Goal: Task Accomplishment & Management: Manage account settings

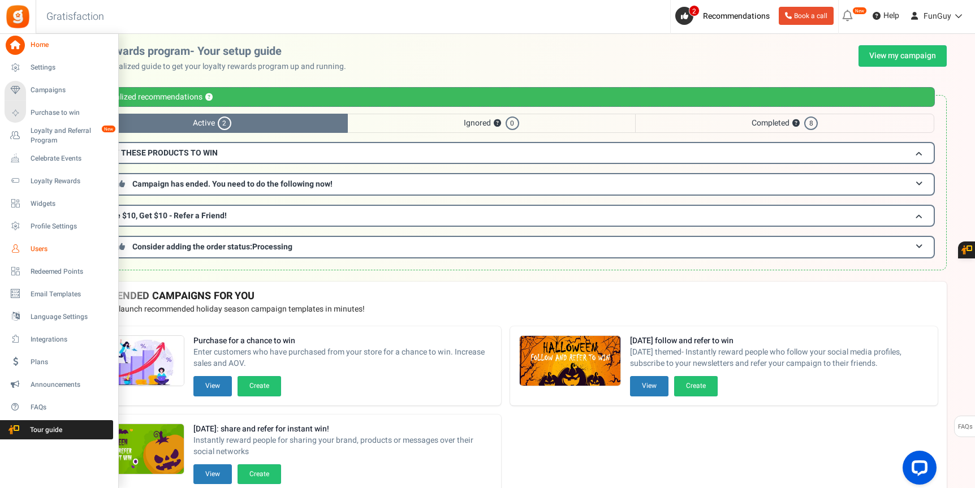
click at [49, 247] on span "Users" at bounding box center [70, 249] width 79 height 10
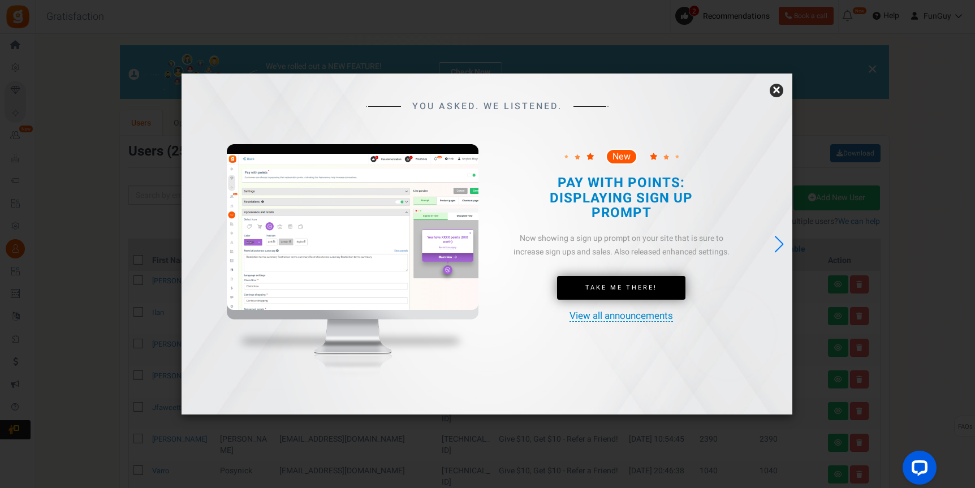
click at [782, 92] on link "×" at bounding box center [776, 91] width 14 height 14
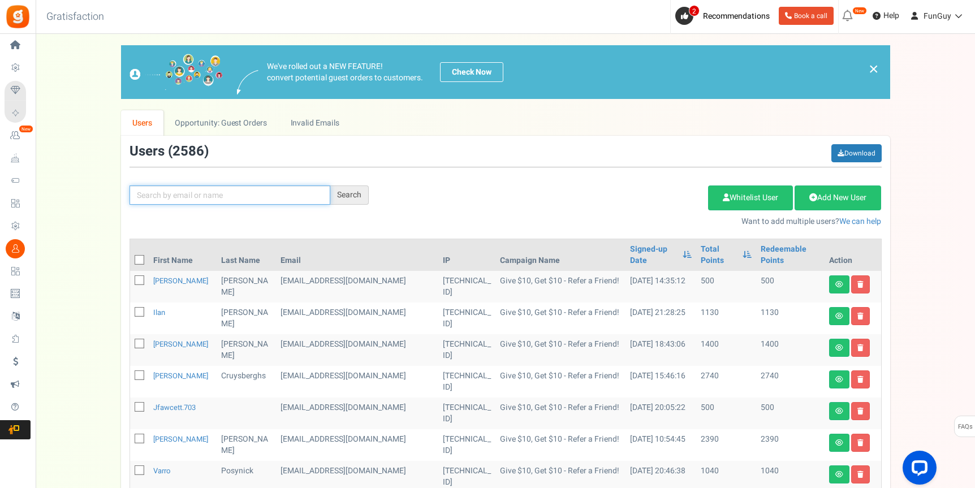
click at [231, 197] on input "text" at bounding box center [229, 194] width 201 height 19
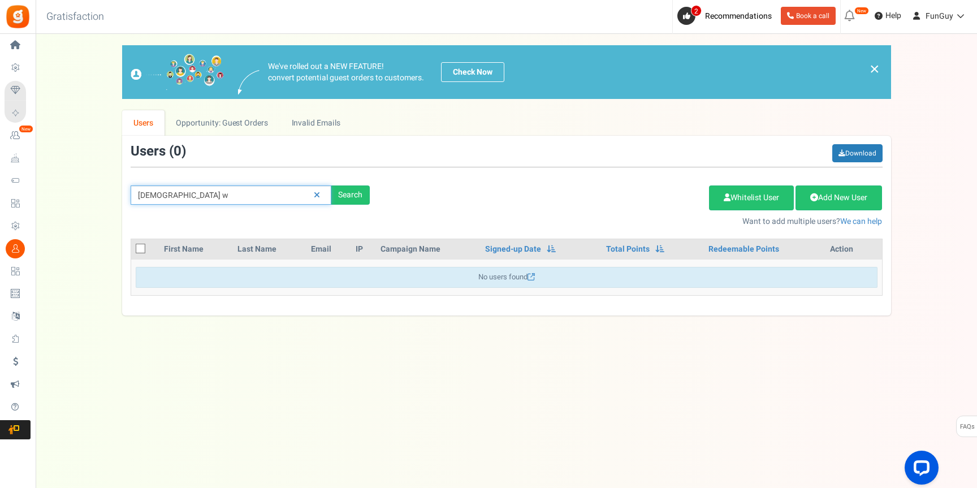
click at [154, 196] on input "[DEMOGRAPHIC_DATA] w" at bounding box center [231, 194] width 201 height 19
type input "[PERSON_NAME]"
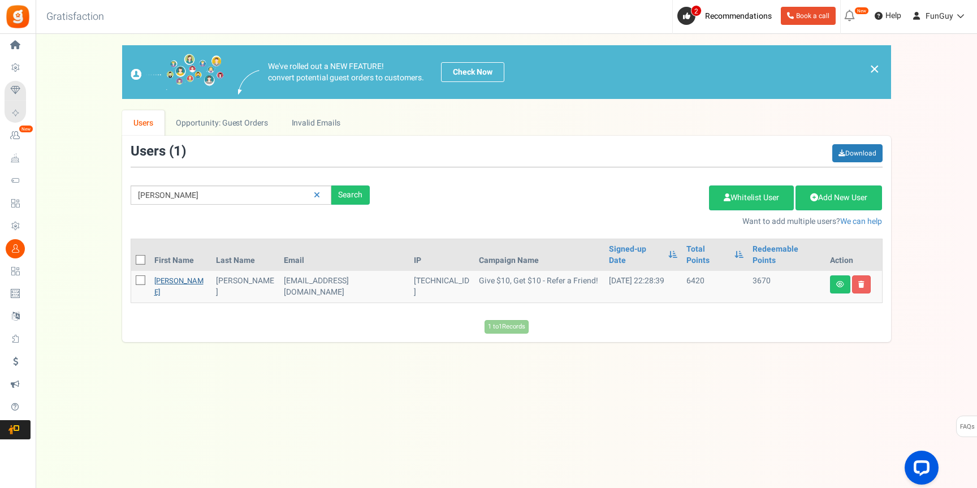
click at [169, 275] on link "[PERSON_NAME]" at bounding box center [178, 286] width 49 height 22
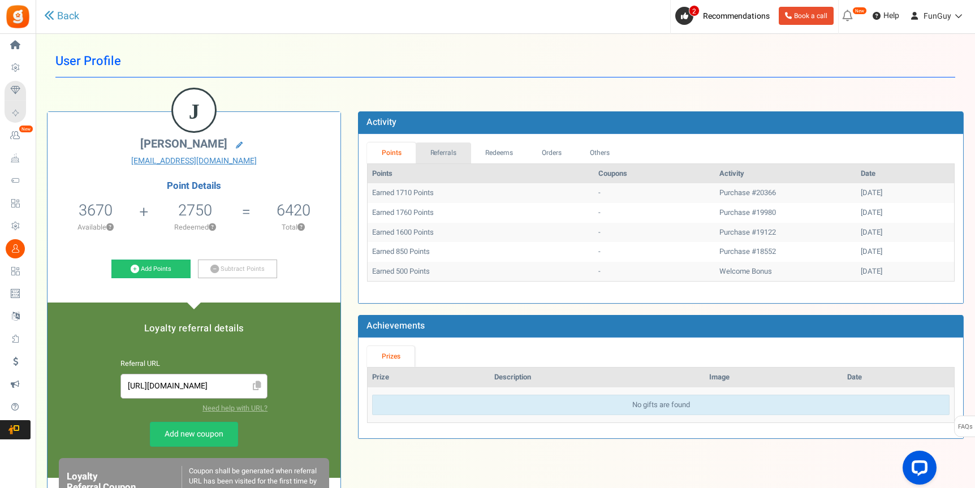
click at [459, 160] on link "Referrals" at bounding box center [442, 152] width 55 height 21
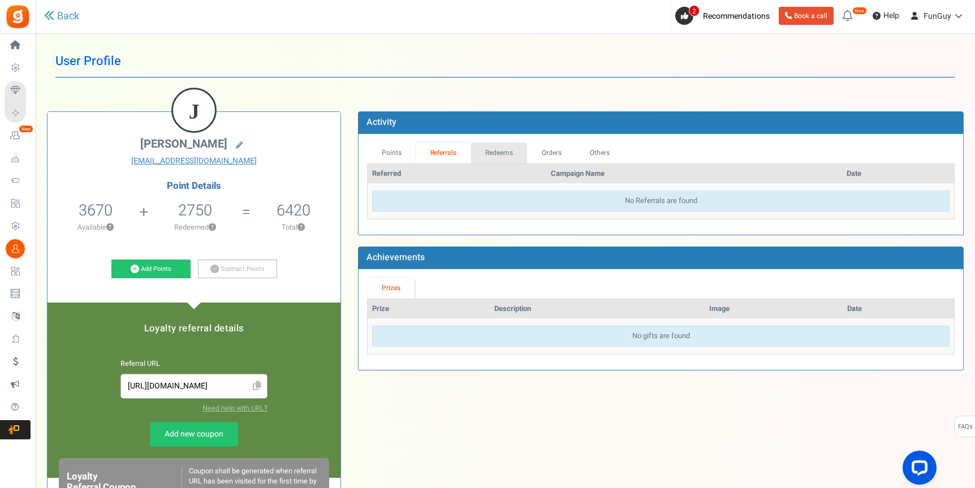
click at [506, 155] on link "Redeems" at bounding box center [499, 152] width 57 height 21
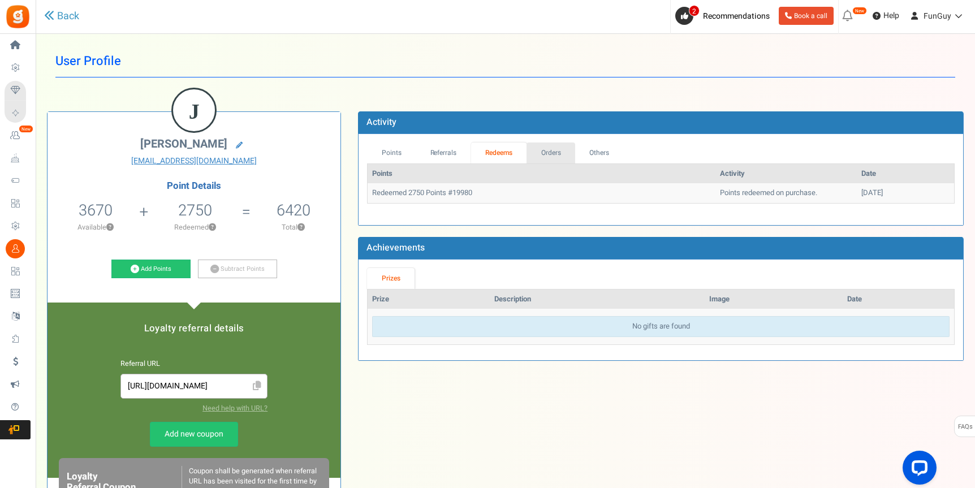
click at [557, 149] on link "Orders" at bounding box center [550, 152] width 49 height 21
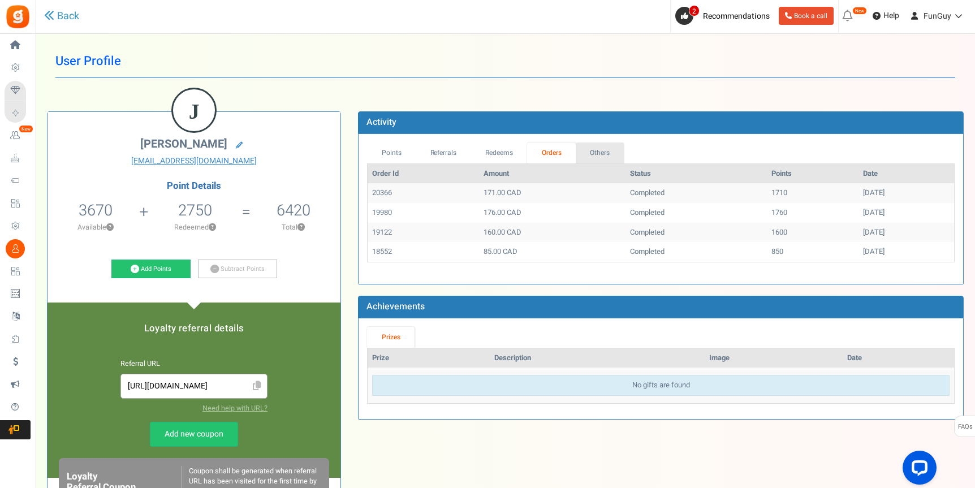
click at [611, 150] on link "Others" at bounding box center [599, 152] width 49 height 21
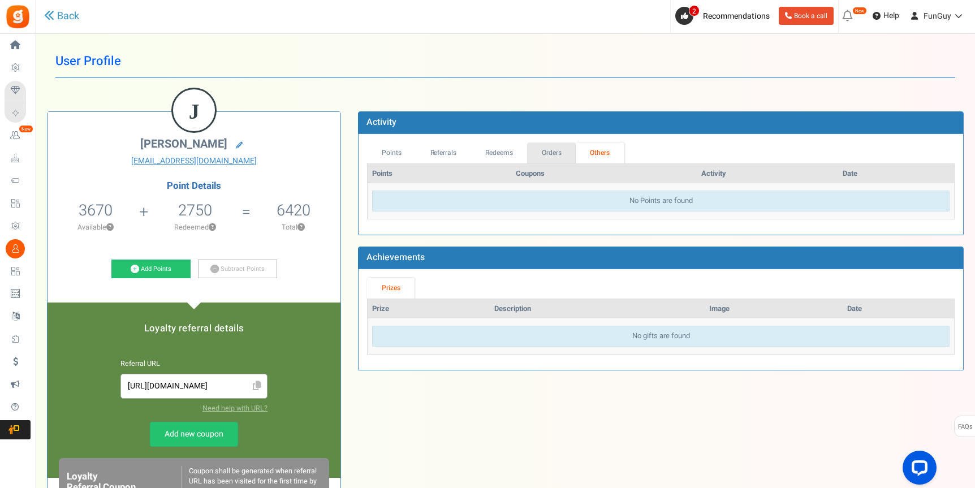
click at [552, 153] on link "Orders" at bounding box center [551, 152] width 49 height 21
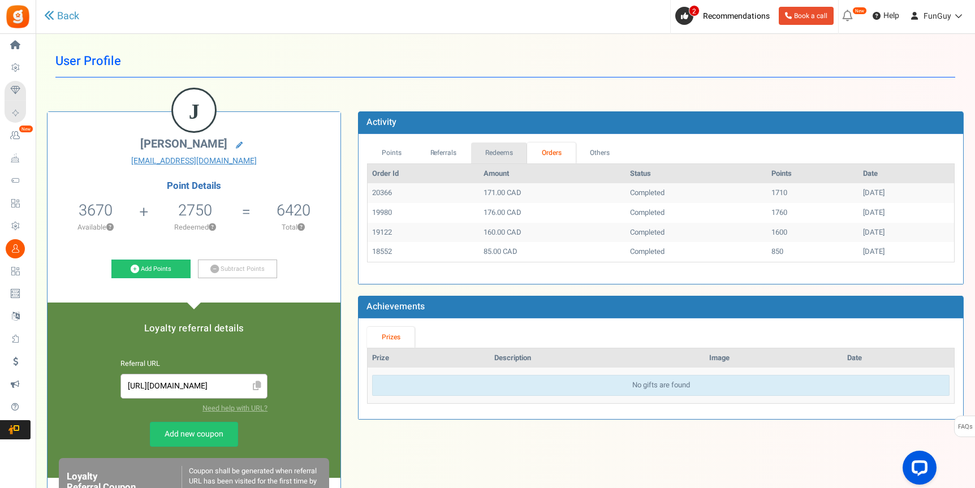
click at [479, 154] on link "Redeems" at bounding box center [499, 152] width 57 height 21
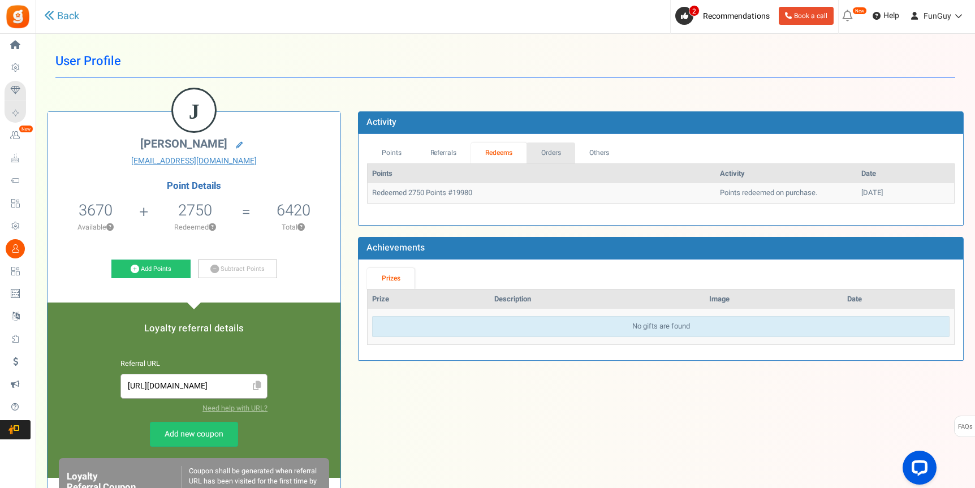
click at [531, 154] on link "Orders" at bounding box center [550, 152] width 49 height 21
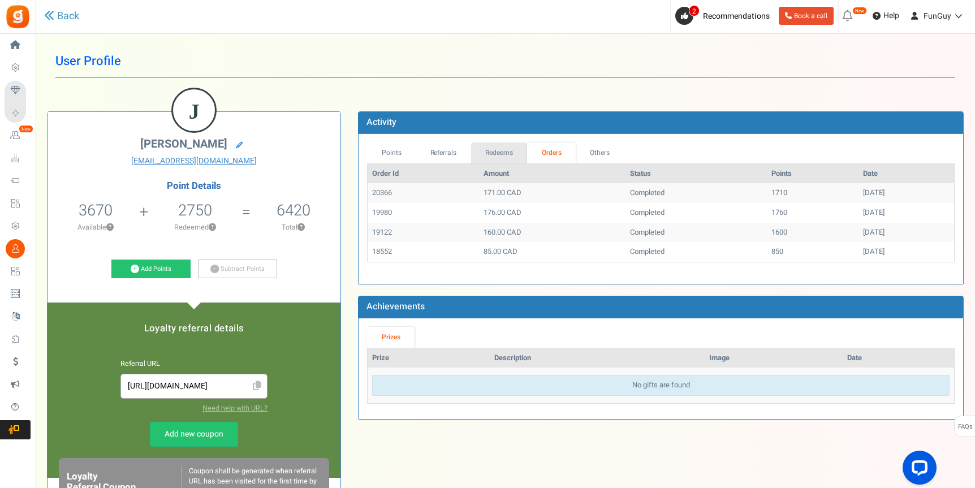
click at [495, 155] on link "Redeems" at bounding box center [499, 152] width 57 height 21
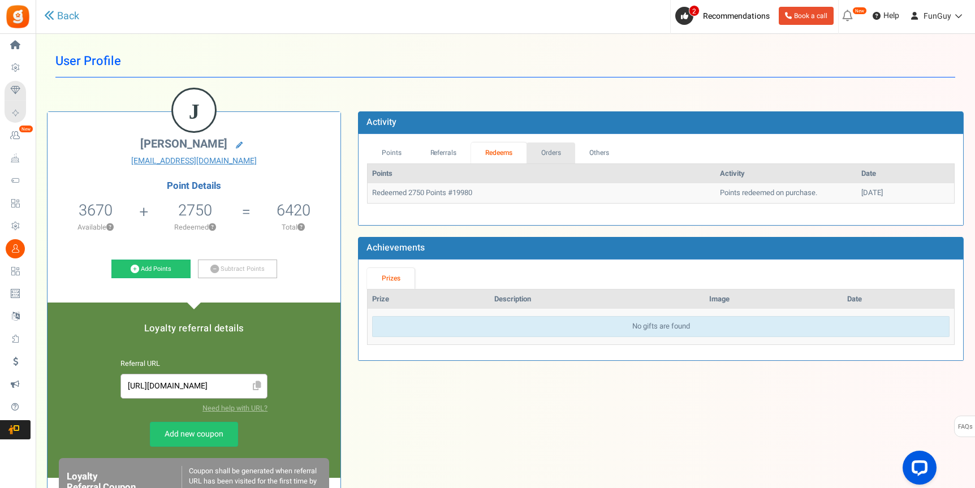
click at [543, 152] on link "Orders" at bounding box center [550, 152] width 49 height 21
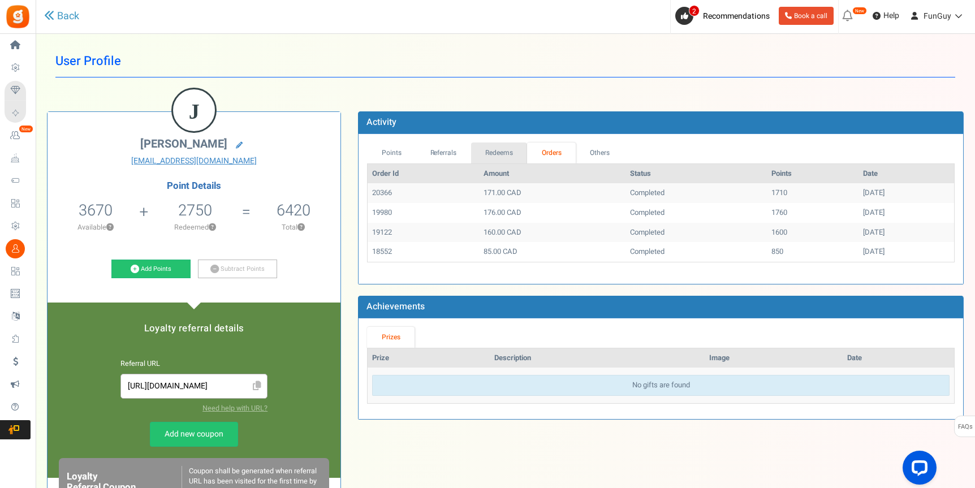
click at [508, 151] on link "Redeems" at bounding box center [499, 152] width 57 height 21
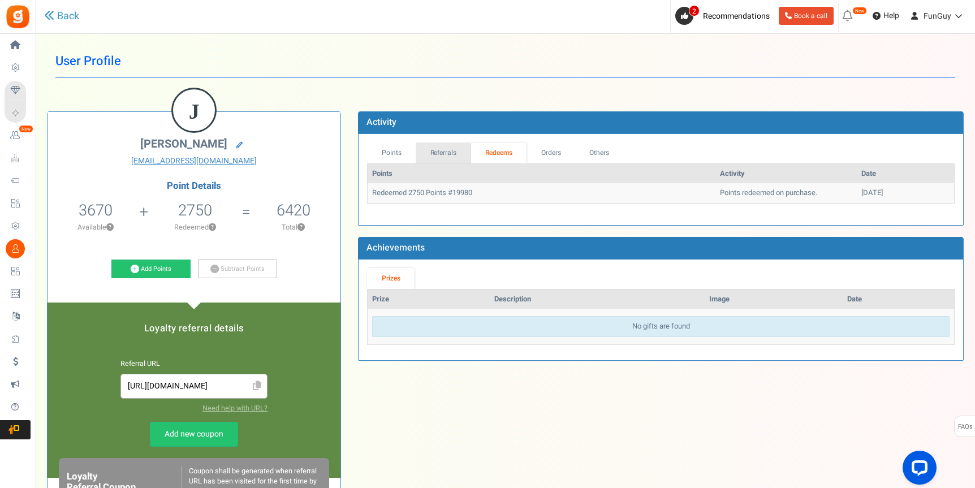
click at [452, 156] on link "Referrals" at bounding box center [442, 152] width 55 height 21
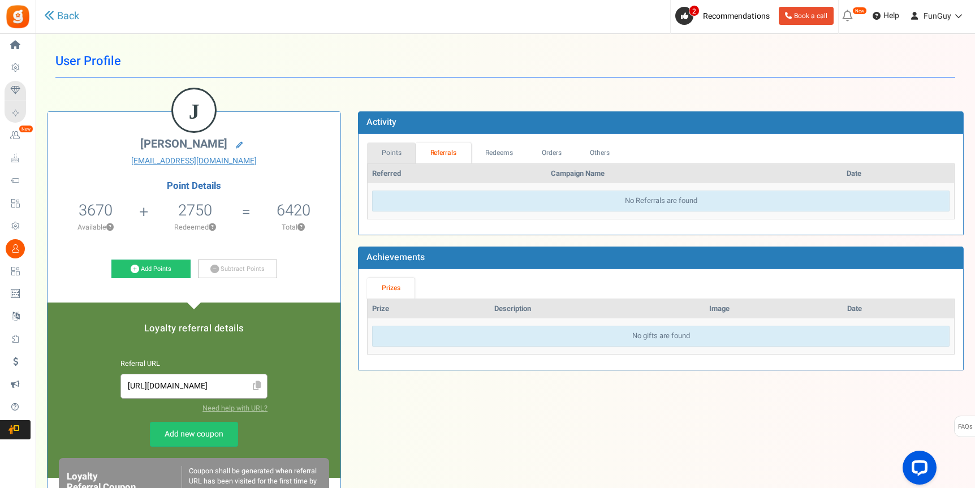
click at [389, 151] on link "Points" at bounding box center [391, 152] width 49 height 21
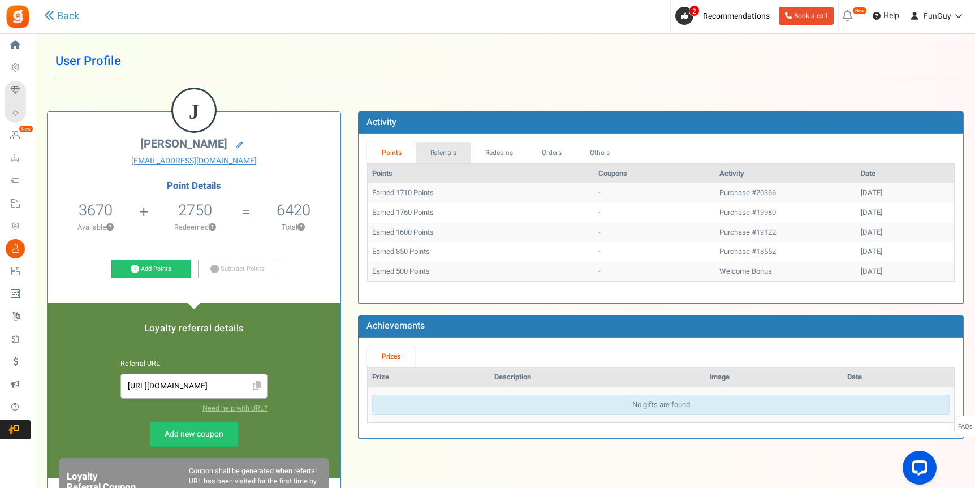
click at [464, 154] on link "Referrals" at bounding box center [442, 152] width 55 height 21
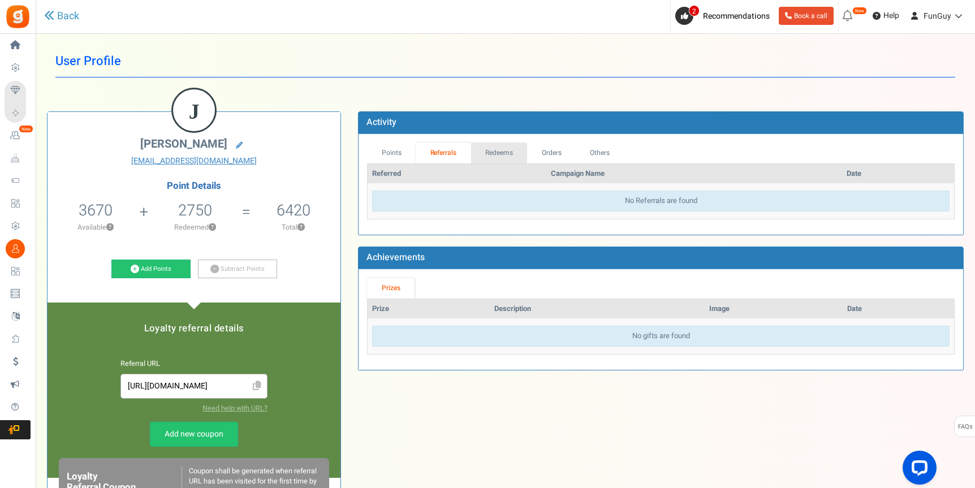
click at [495, 153] on link "Redeems" at bounding box center [499, 152] width 57 height 21
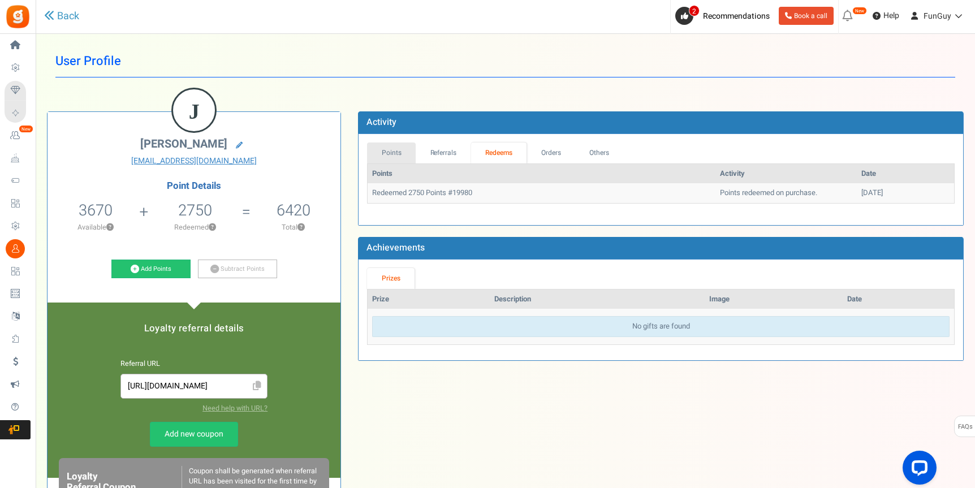
click at [395, 152] on link "Points" at bounding box center [391, 152] width 49 height 21
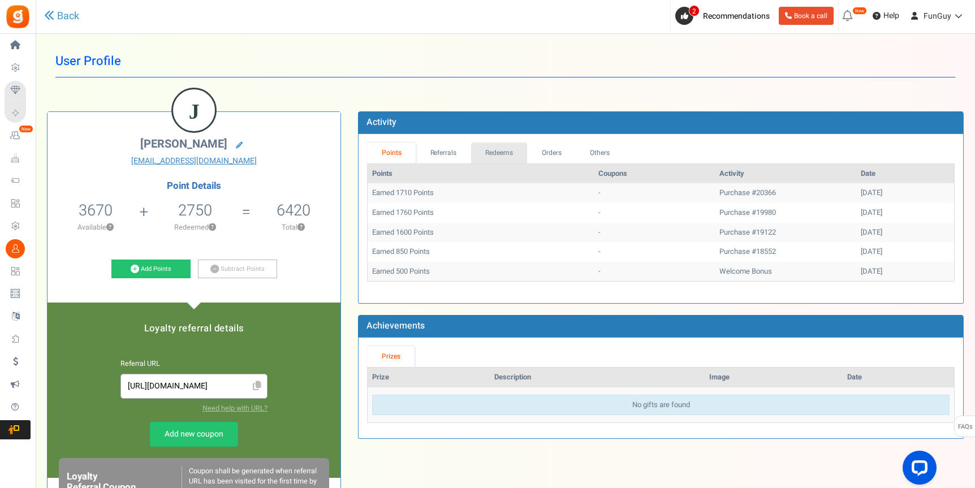
click at [506, 149] on link "Redeems" at bounding box center [499, 152] width 57 height 21
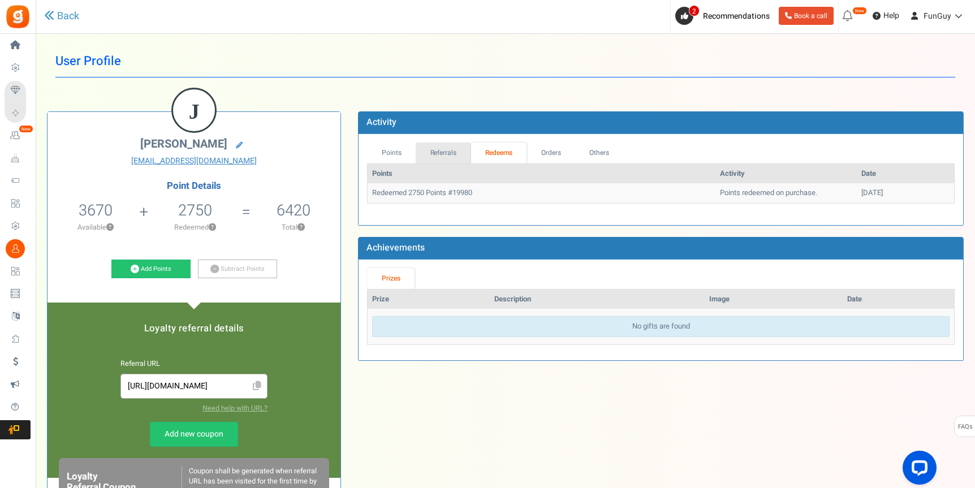
click at [443, 154] on link "Referrals" at bounding box center [442, 152] width 55 height 21
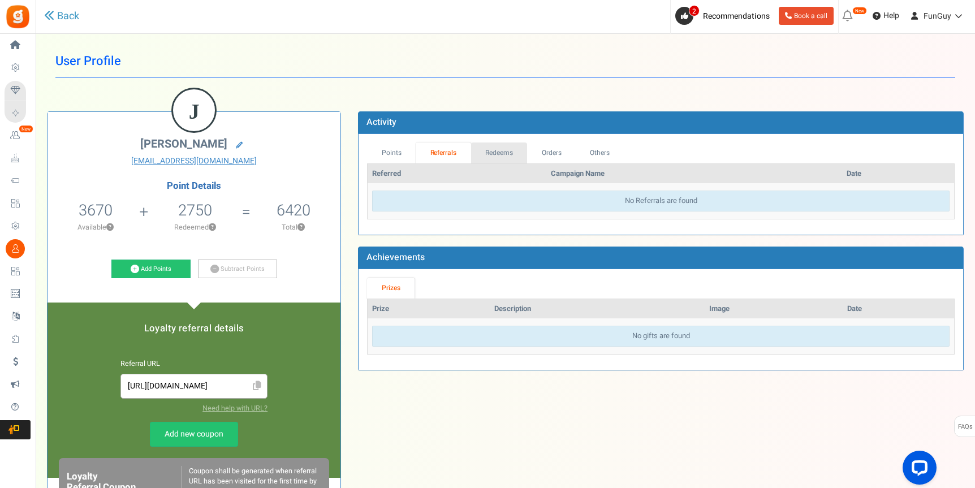
click at [500, 149] on link "Redeems" at bounding box center [499, 152] width 57 height 21
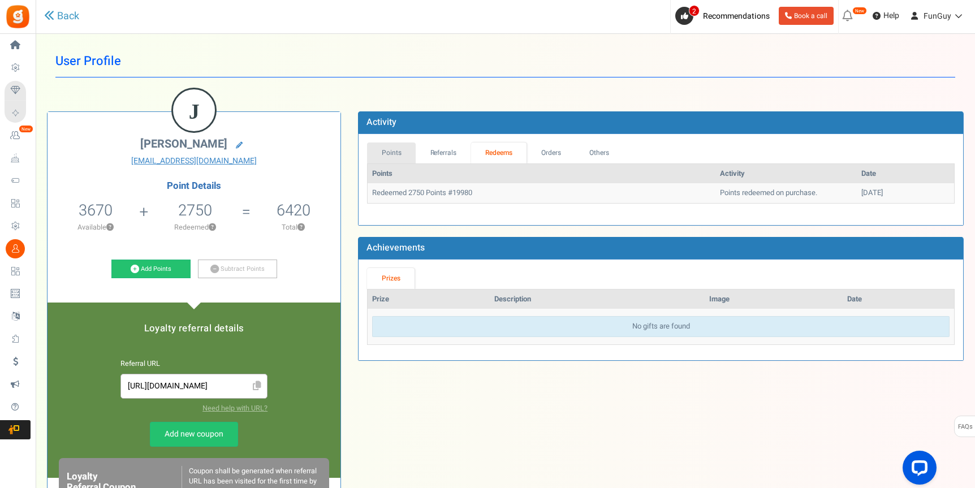
click at [406, 153] on link "Points" at bounding box center [391, 152] width 49 height 21
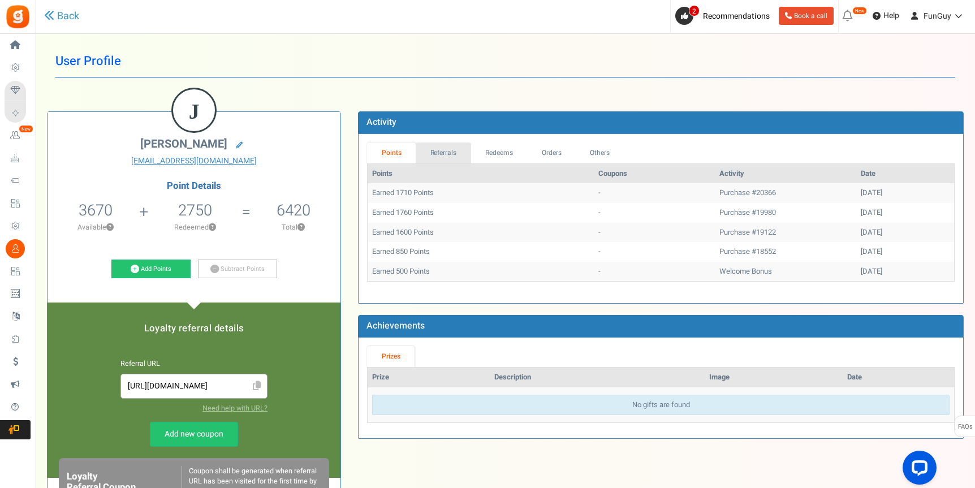
click at [441, 154] on link "Referrals" at bounding box center [442, 152] width 55 height 21
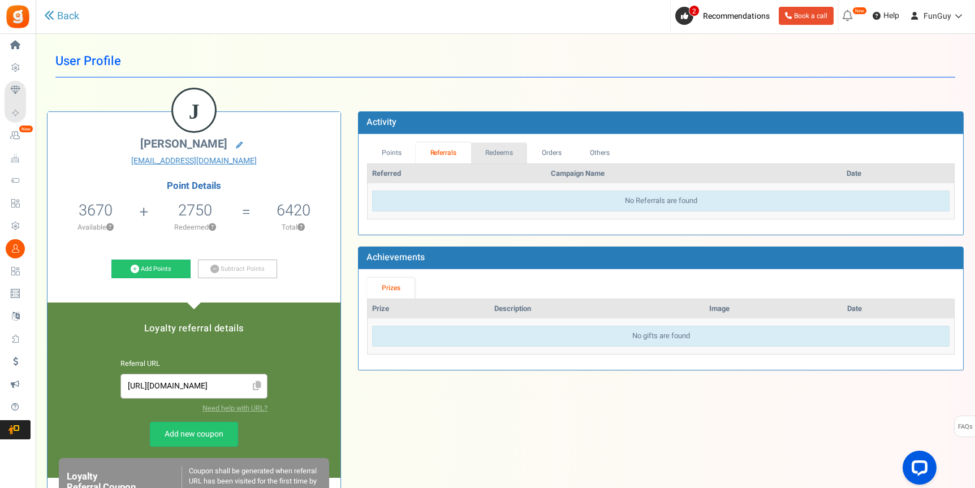
click at [513, 158] on link "Redeems" at bounding box center [499, 152] width 57 height 21
